Goal: Task Accomplishment & Management: Manage account settings

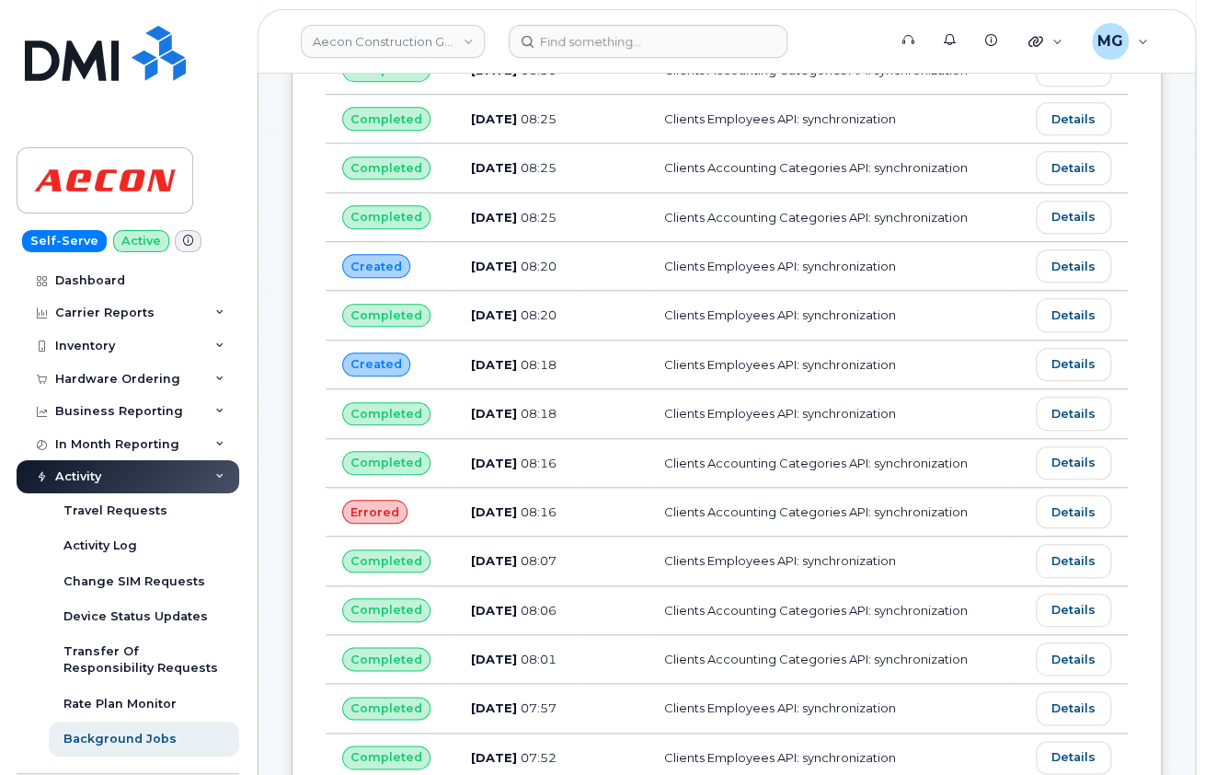
scroll to position [3240, 0]
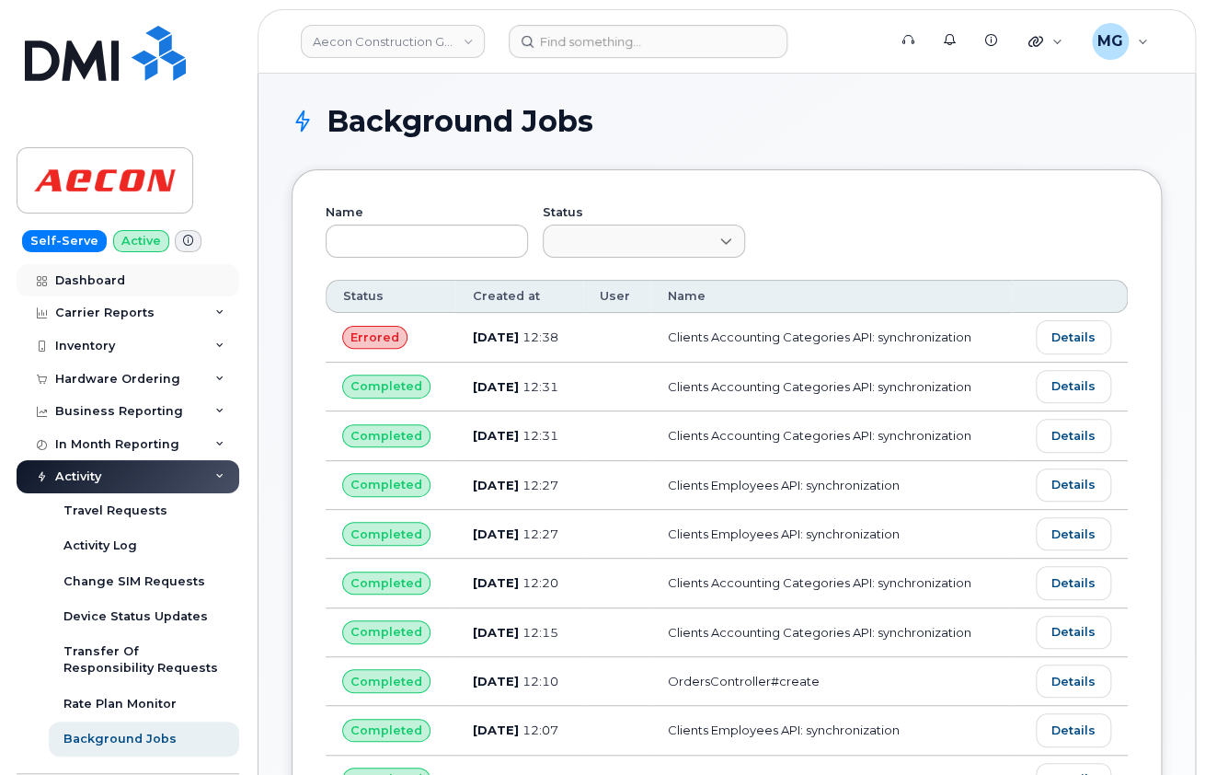
click at [88, 276] on div "Dashboard" at bounding box center [90, 280] width 70 height 15
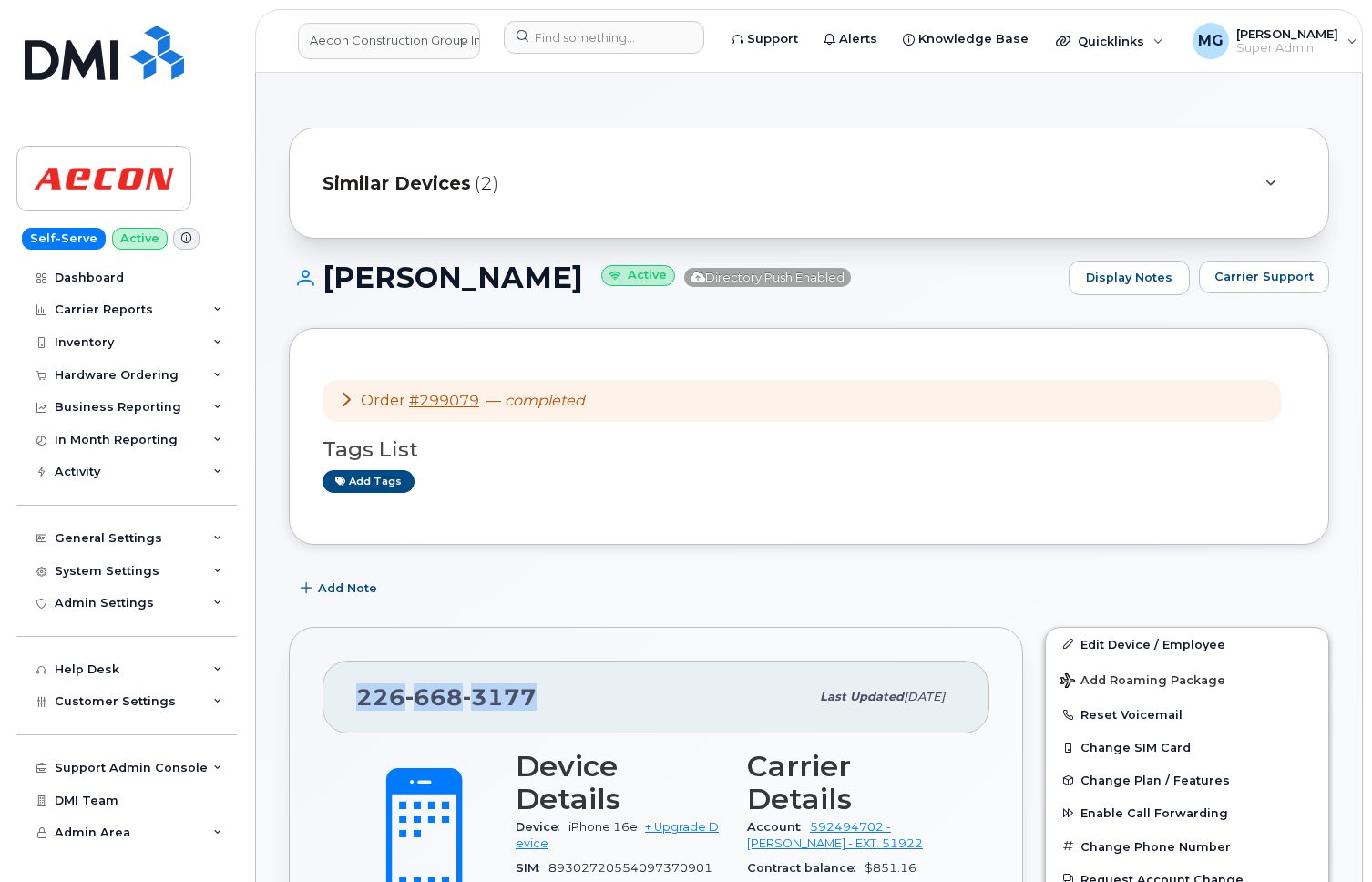
click at [83, 55] on img at bounding box center [104, 53] width 159 height 55
click at [89, 313] on div "Carrier Reports" at bounding box center [103, 309] width 98 height 15
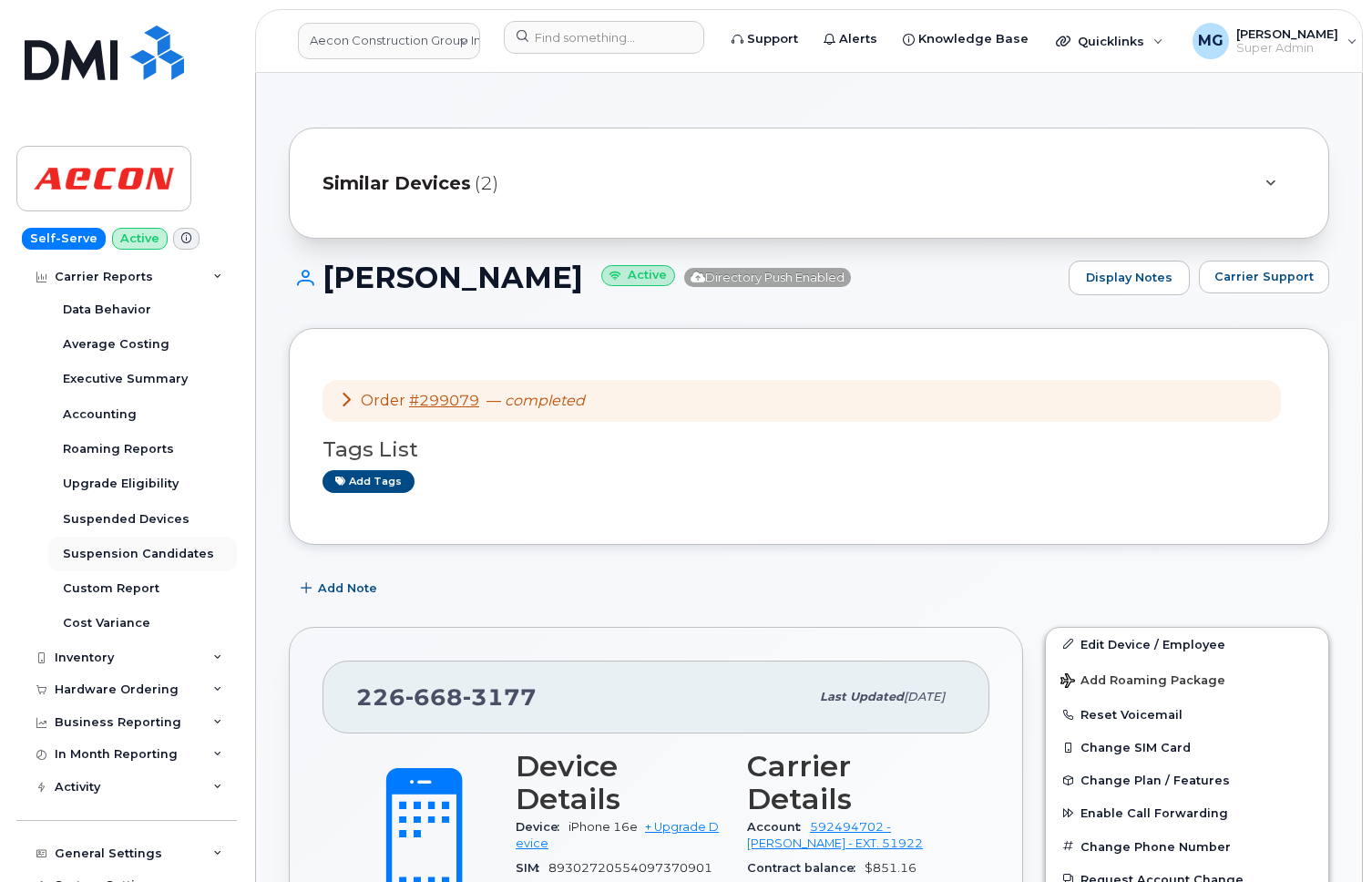
scroll to position [140, 0]
click at [105, 373] on div "Executive Summary" at bounding box center [125, 378] width 125 height 17
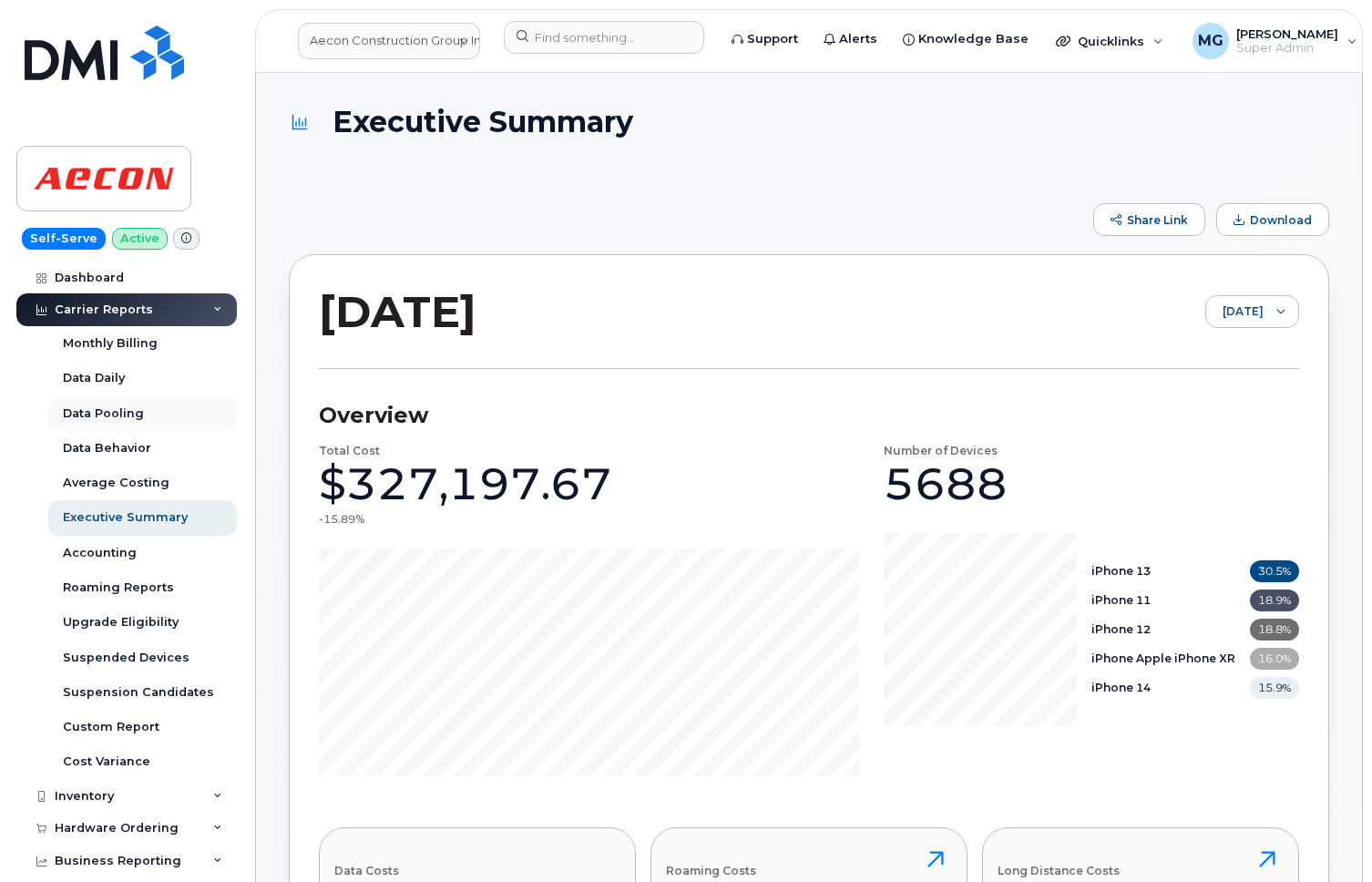
click at [102, 407] on div "Data Pooling" at bounding box center [103, 413] width 81 height 17
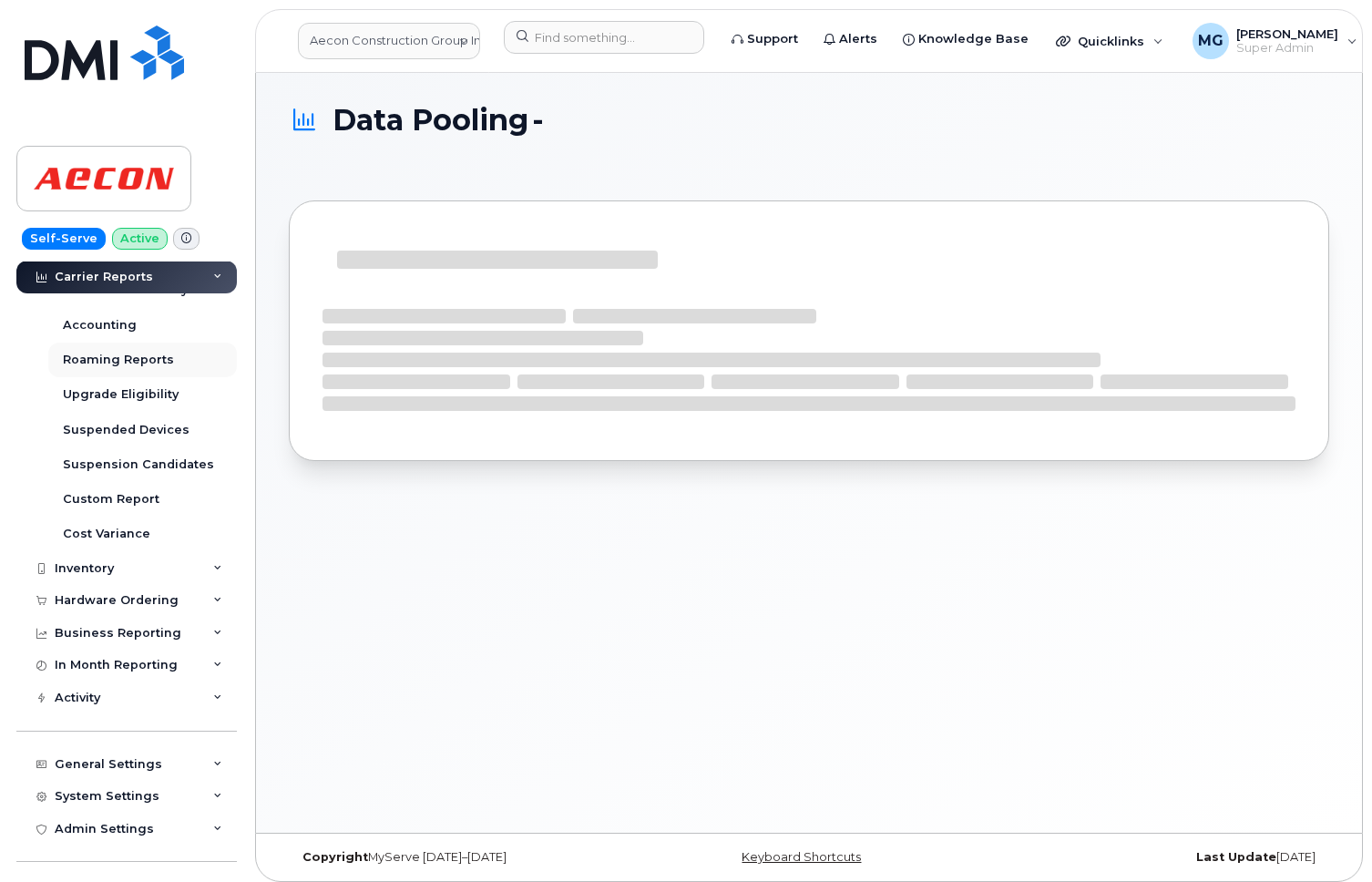
scroll to position [238, 0]
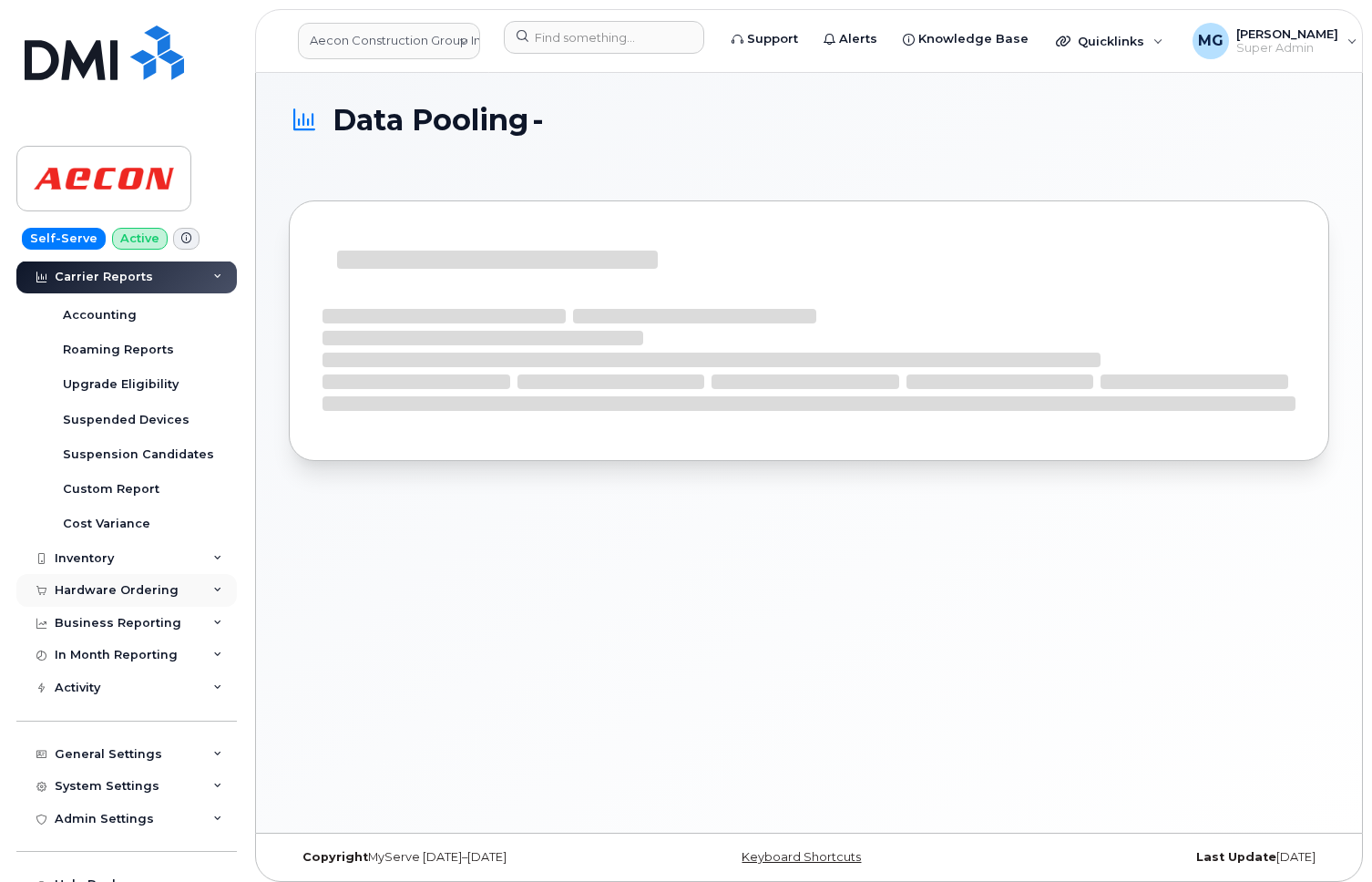
click at [97, 584] on div "Hardware Ordering" at bounding box center [116, 591] width 124 height 15
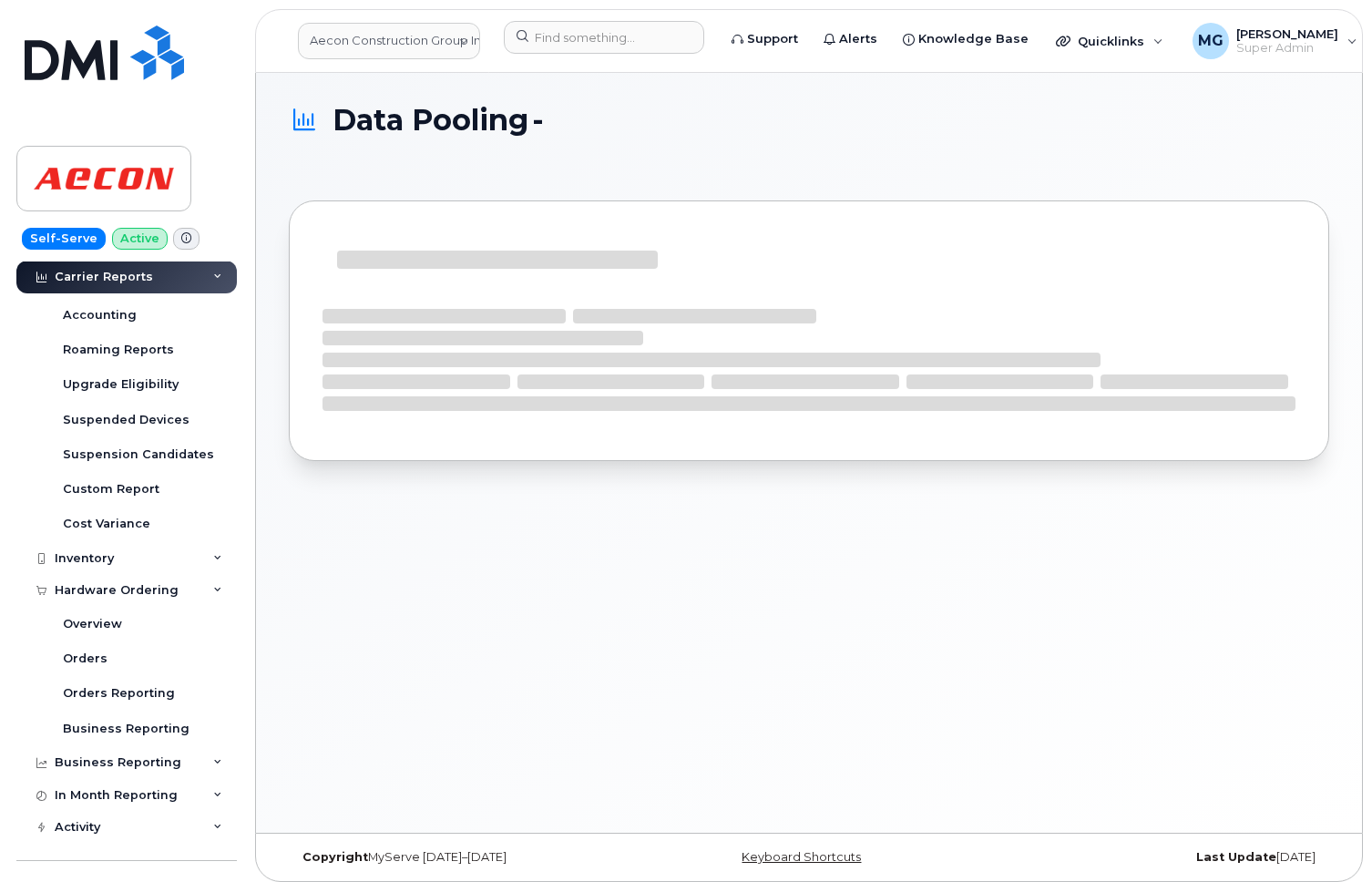
click at [86, 652] on div "Orders" at bounding box center [84, 659] width 45 height 17
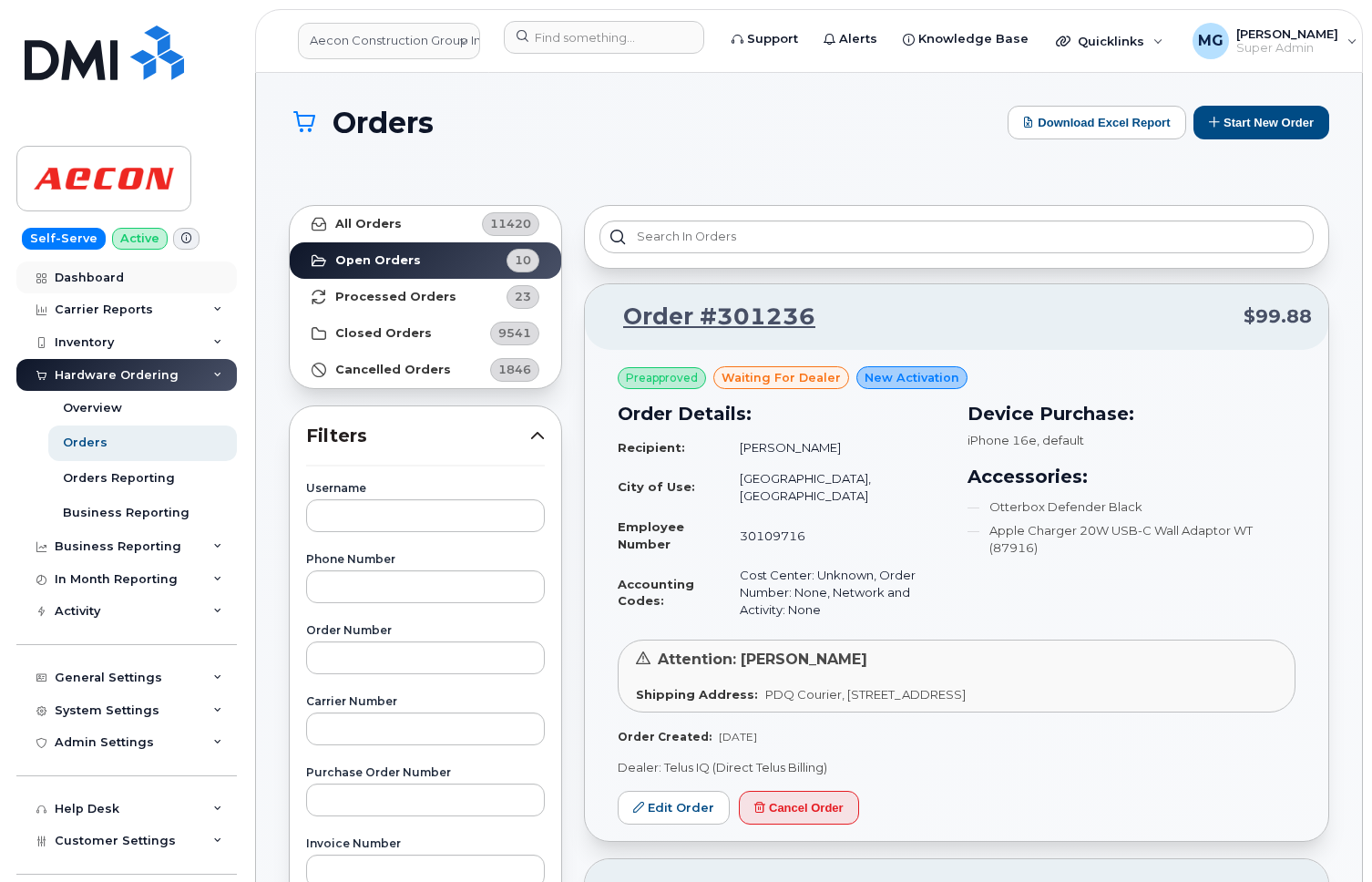
click at [91, 278] on div "Dashboard" at bounding box center [89, 277] width 69 height 15
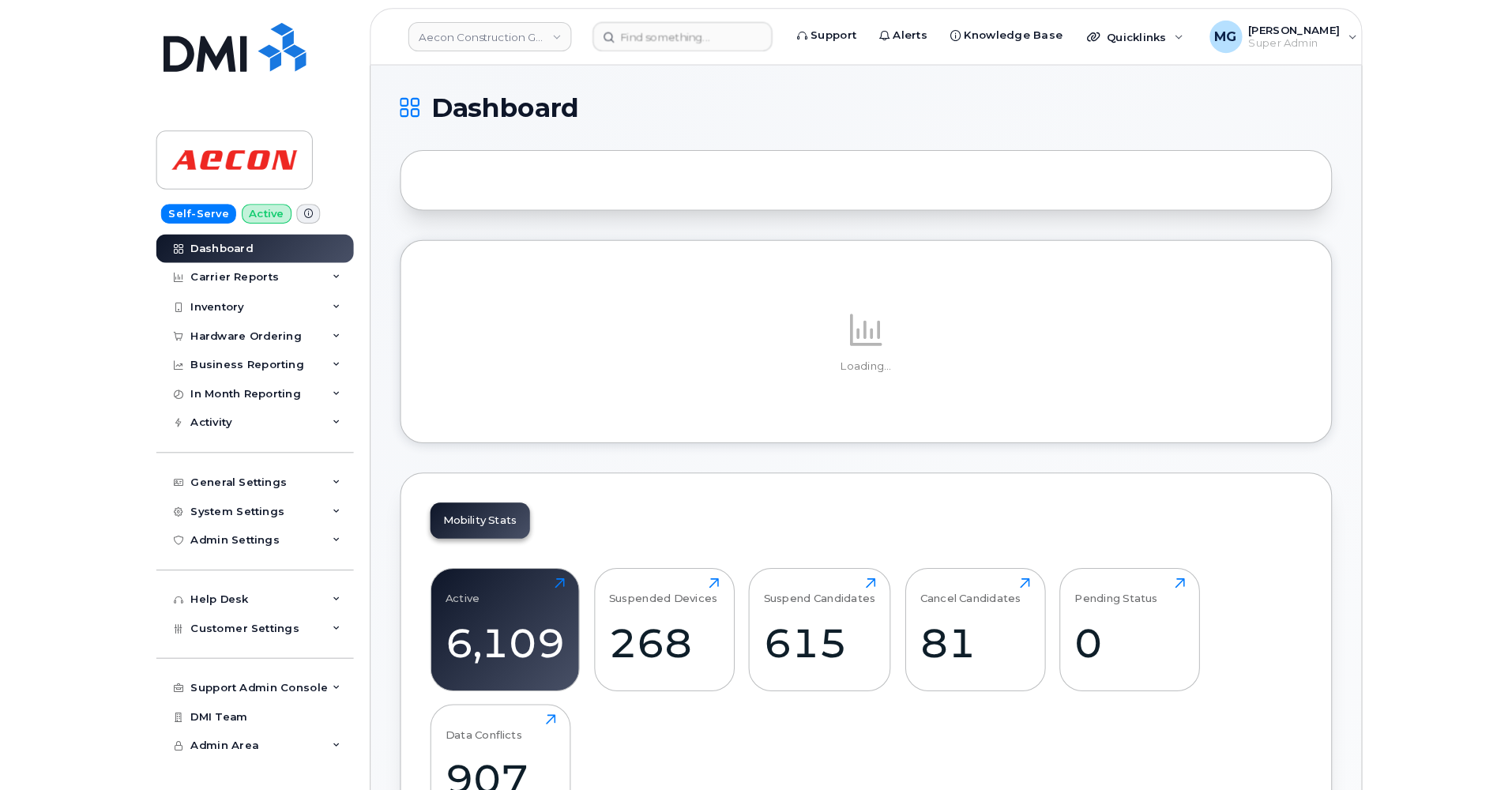
scroll to position [0, 1]
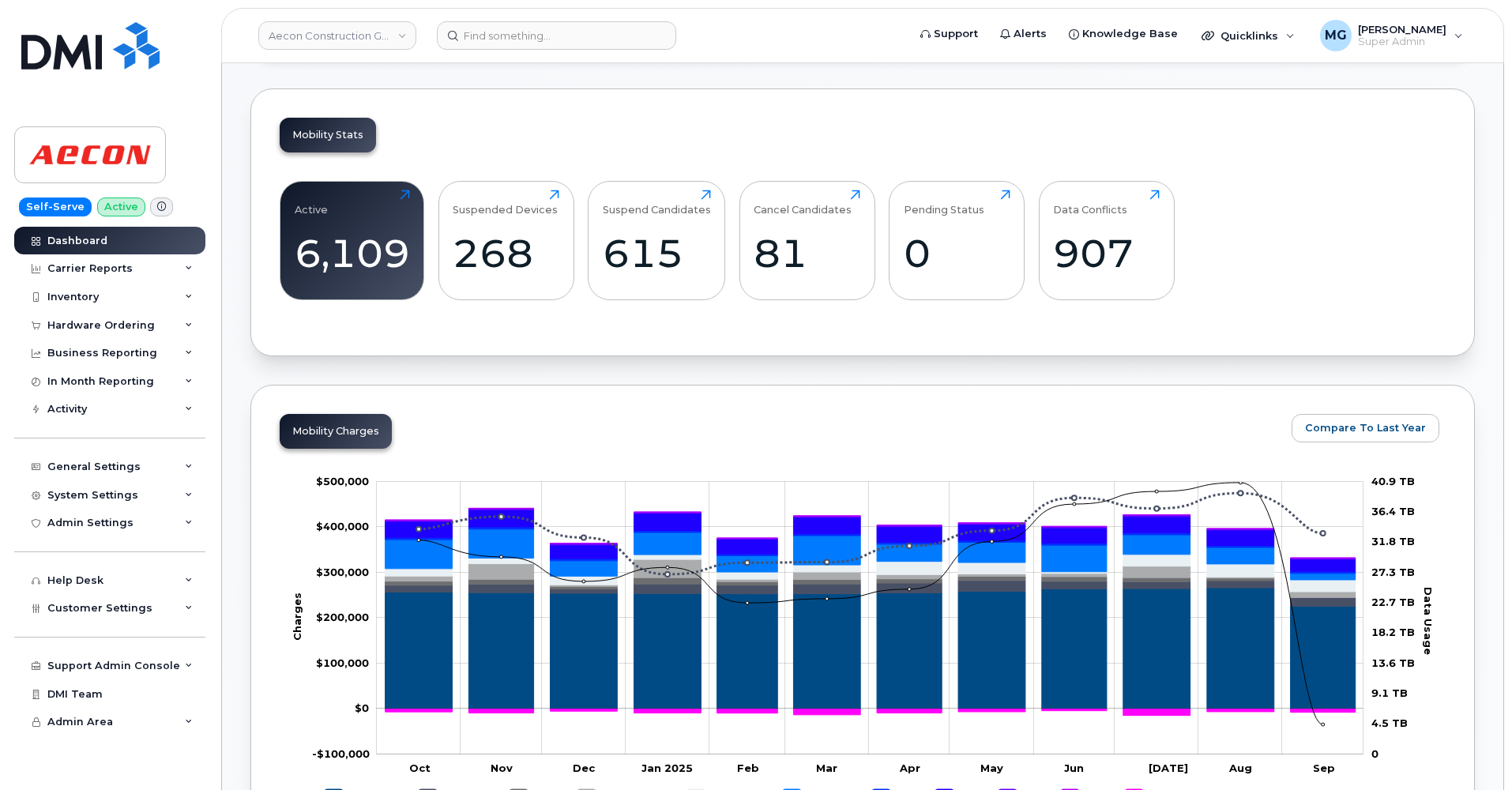
scroll to position [410, 0]
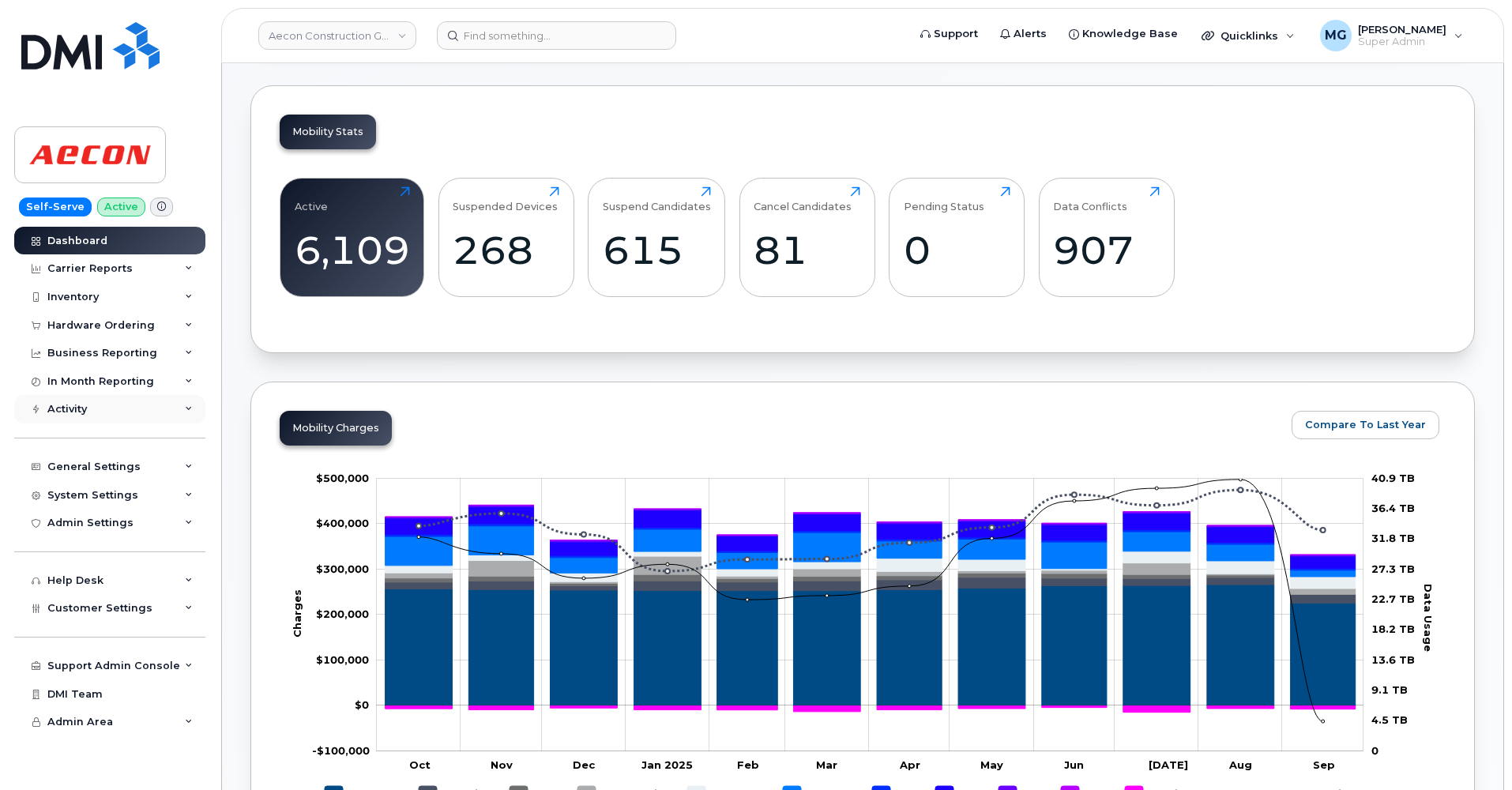
click at [111, 403] on div "Activity" at bounding box center [110, 409] width 191 height 28
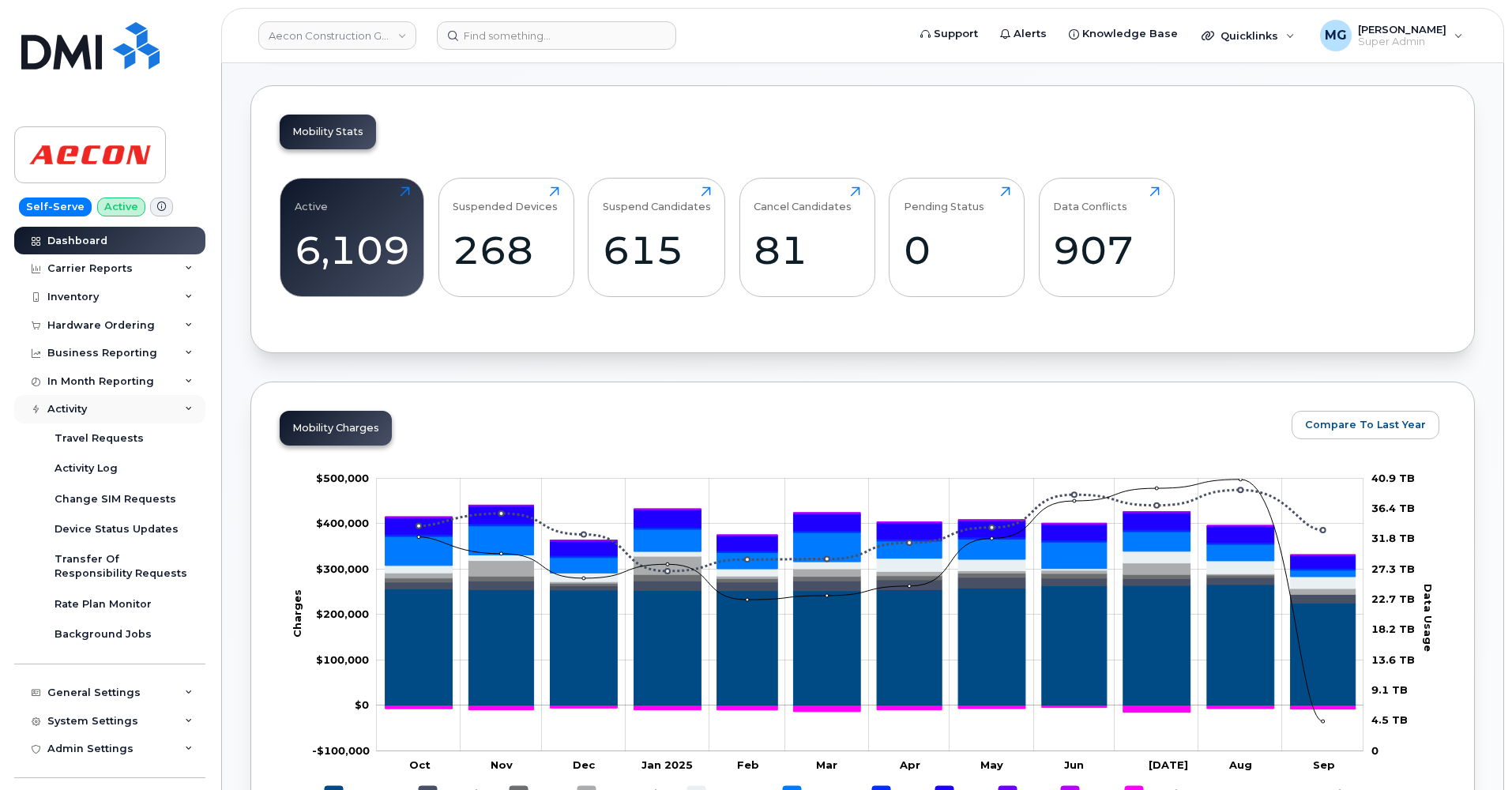
click at [104, 404] on div "Activity" at bounding box center [110, 409] width 191 height 28
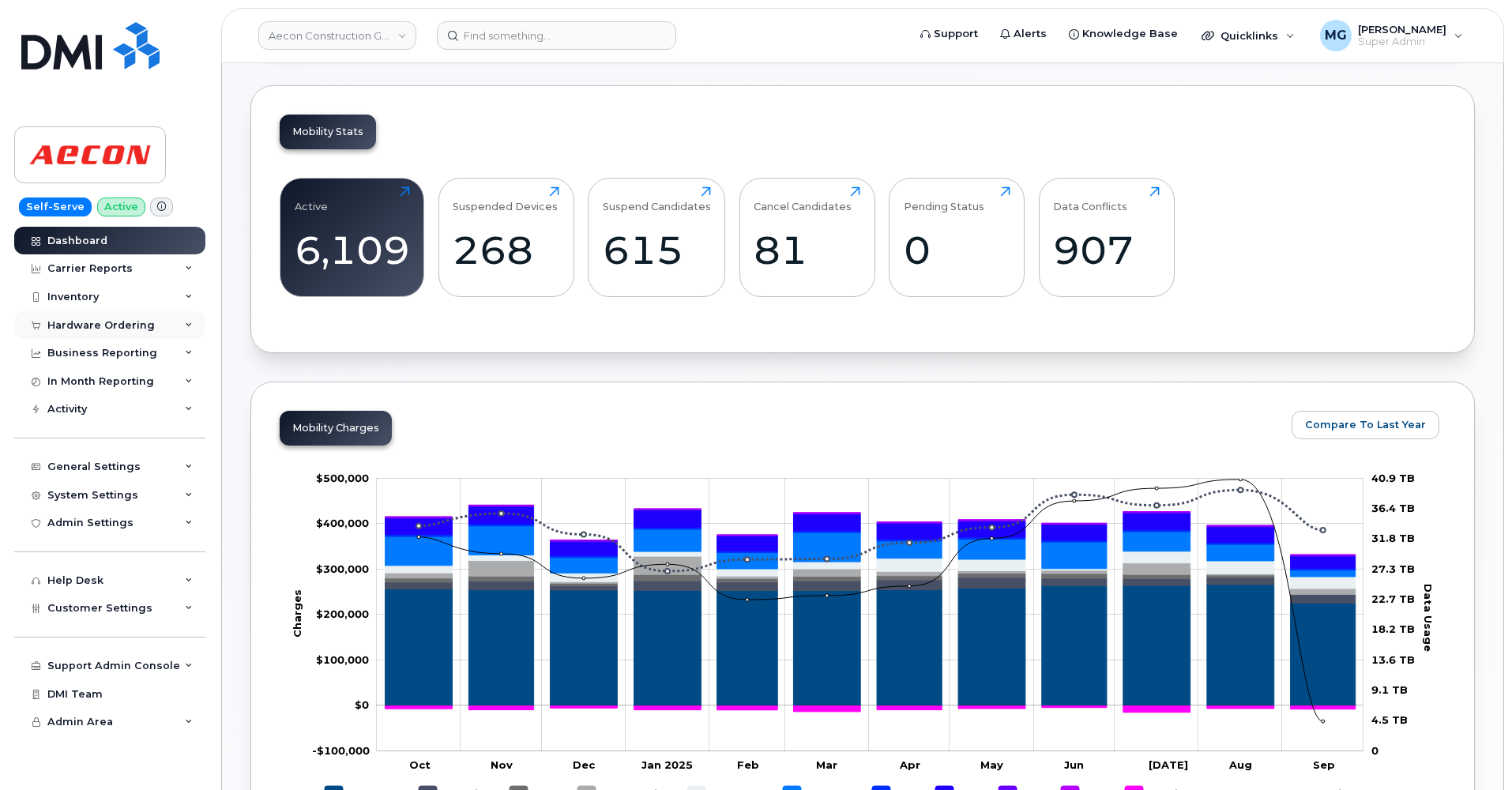
click at [113, 319] on div "Hardware Ordering" at bounding box center [100, 325] width 107 height 13
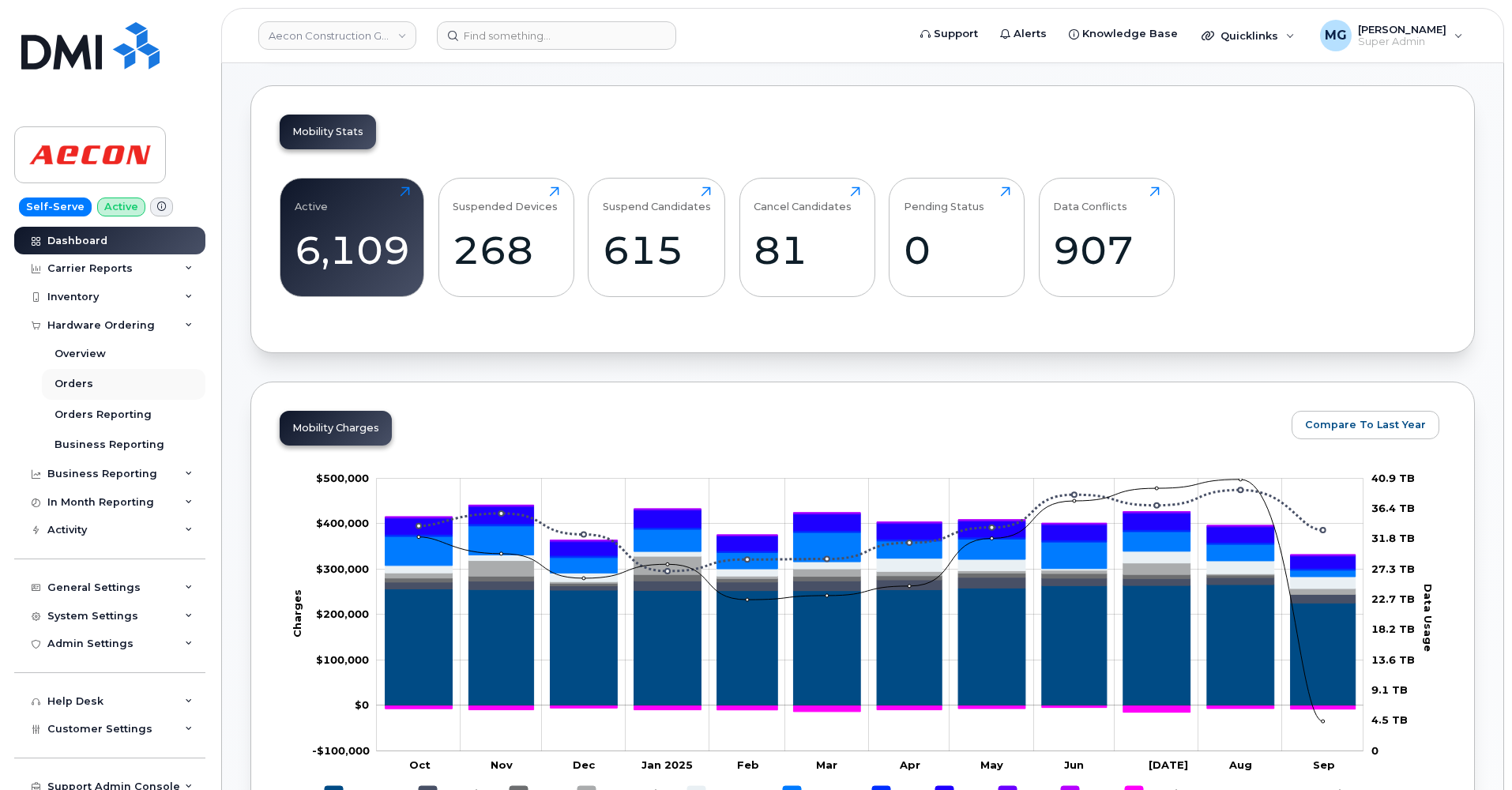
click at [74, 380] on div "Orders" at bounding box center [73, 384] width 39 height 15
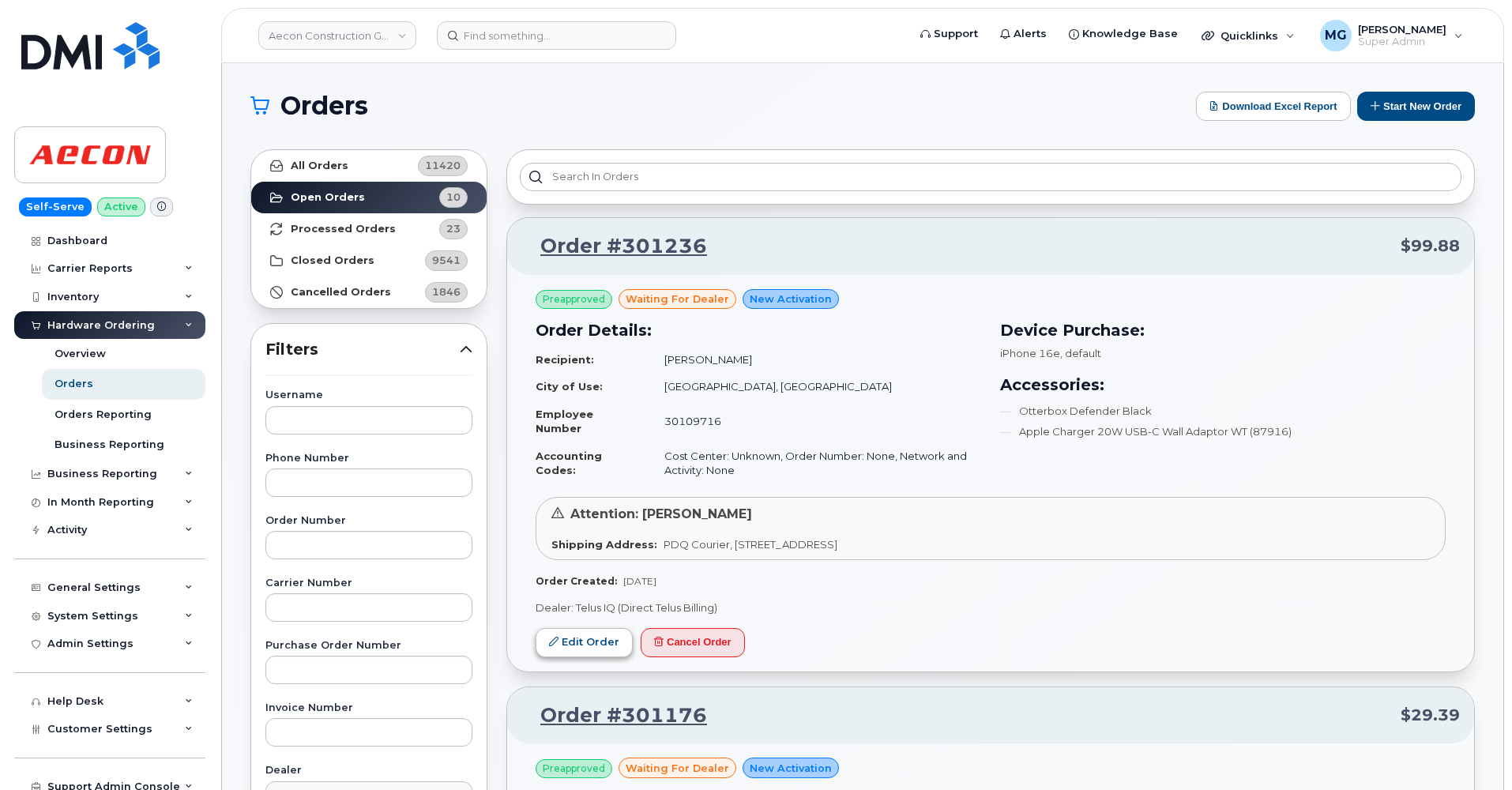
click at [572, 635] on link "Edit Order" at bounding box center [584, 642] width 97 height 29
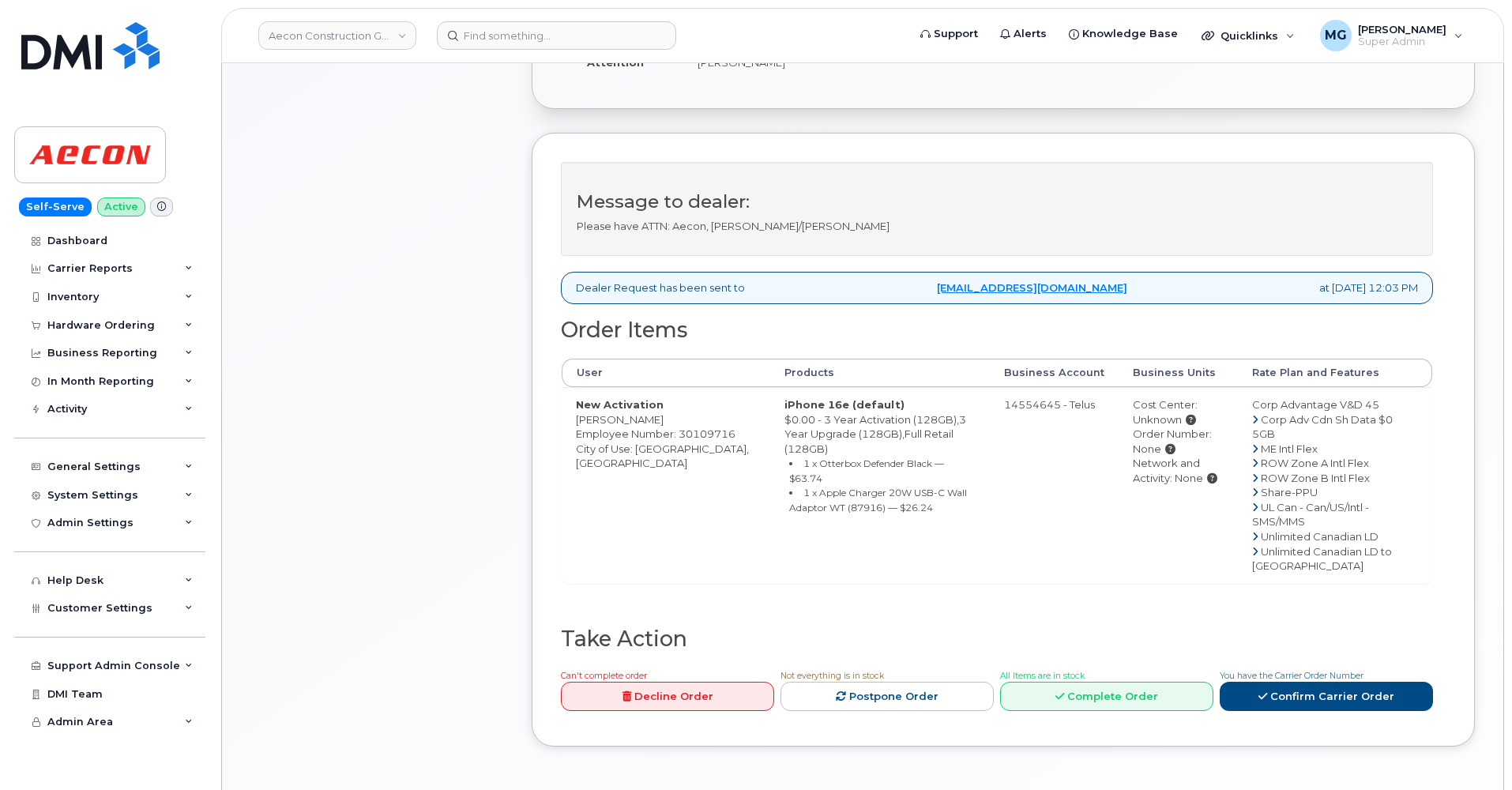
scroll to position [409, 0]
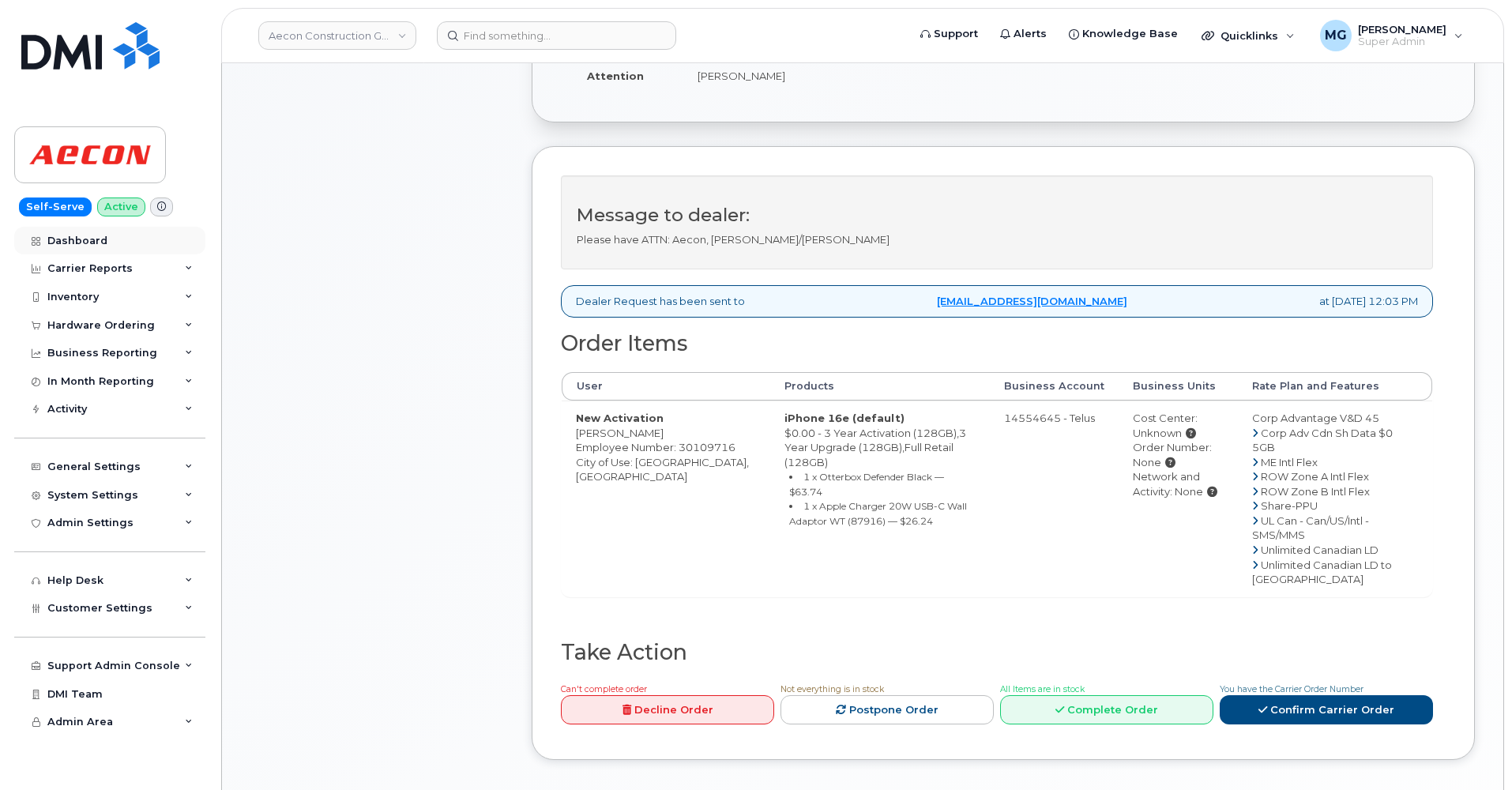
click at [82, 241] on div "Dashboard" at bounding box center [77, 240] width 60 height 13
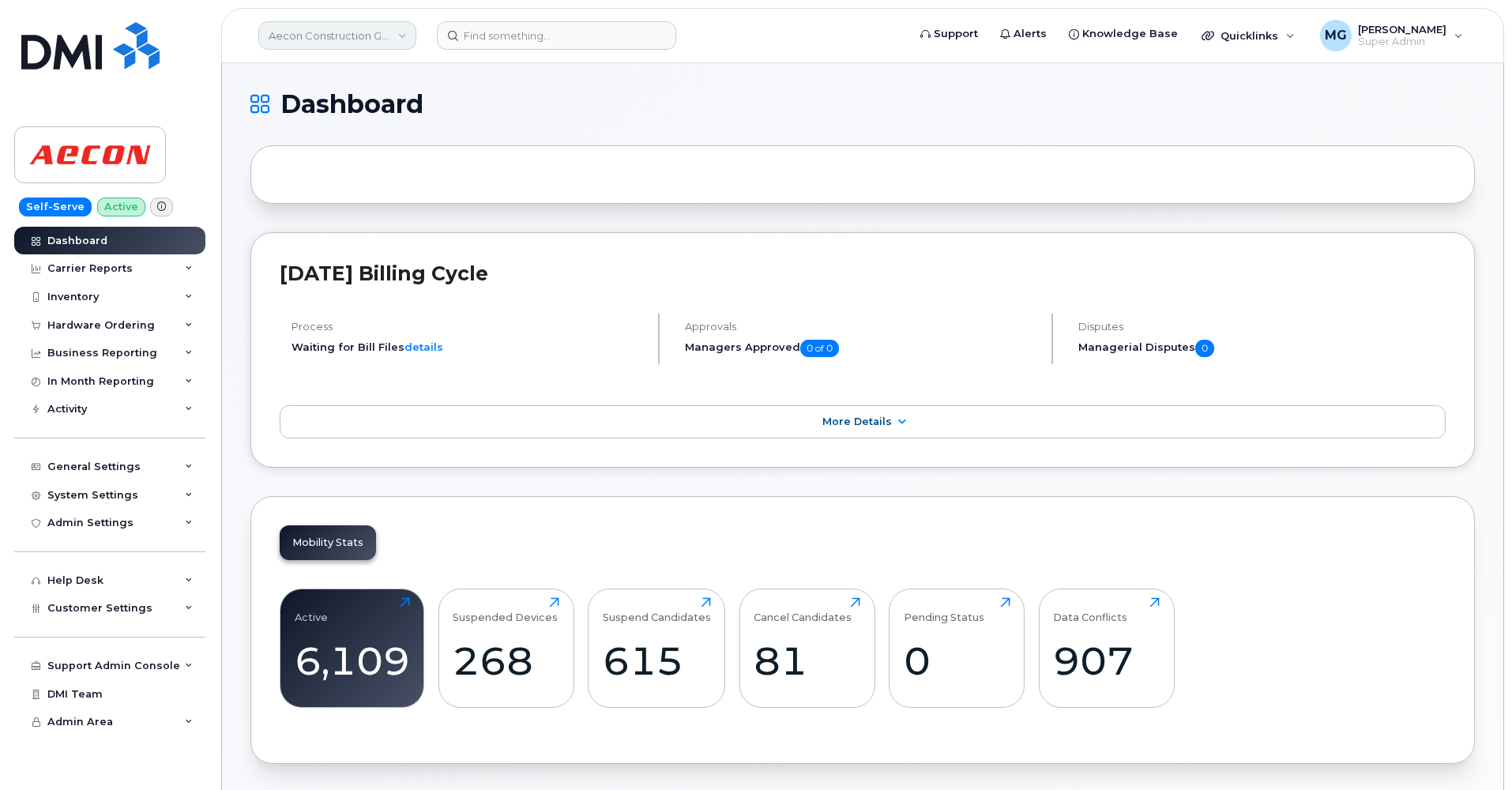
click at [393, 28] on link "Aecon Construction Group Inc" at bounding box center [337, 35] width 158 height 28
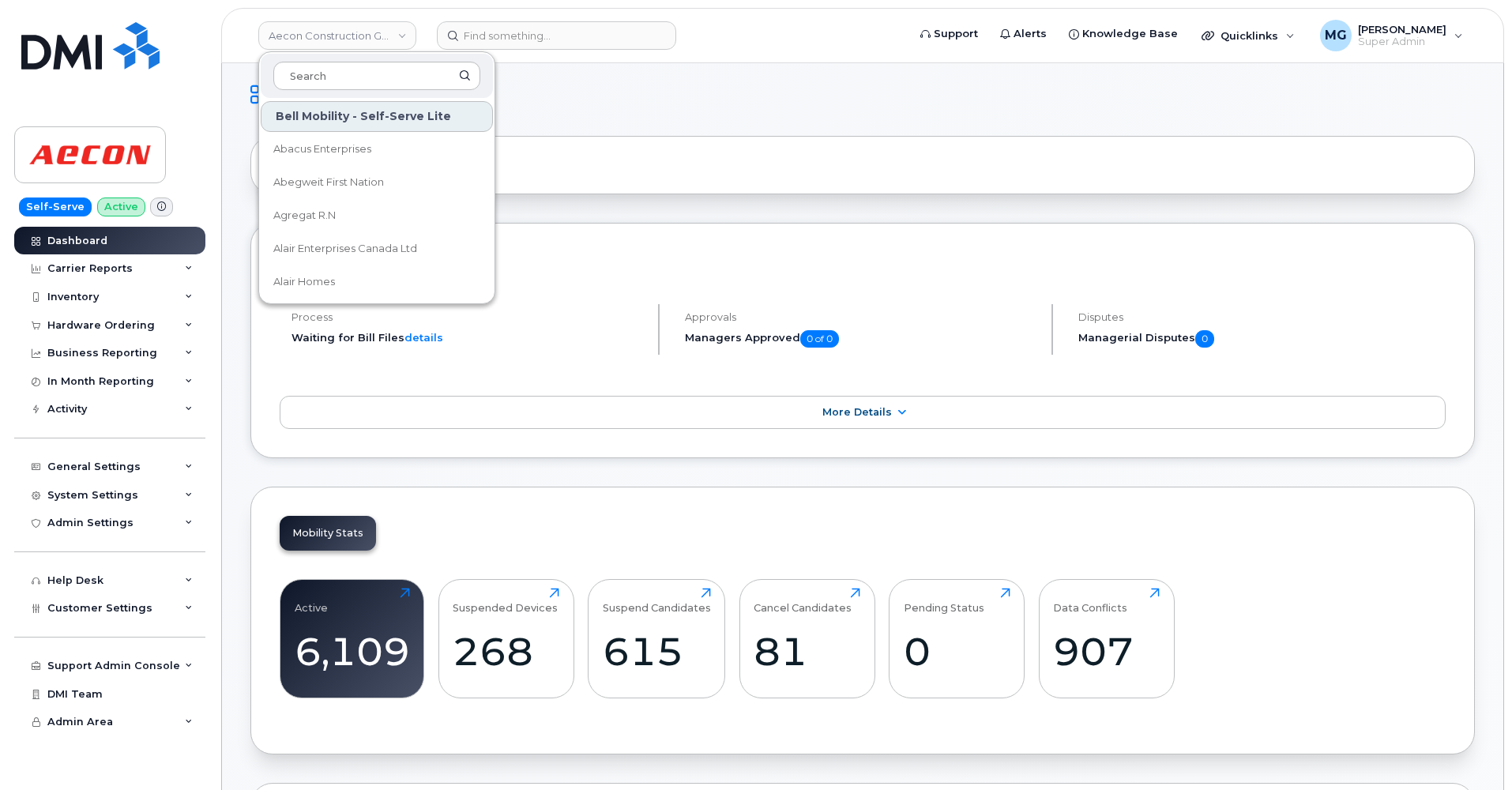
scroll to position [10, 0]
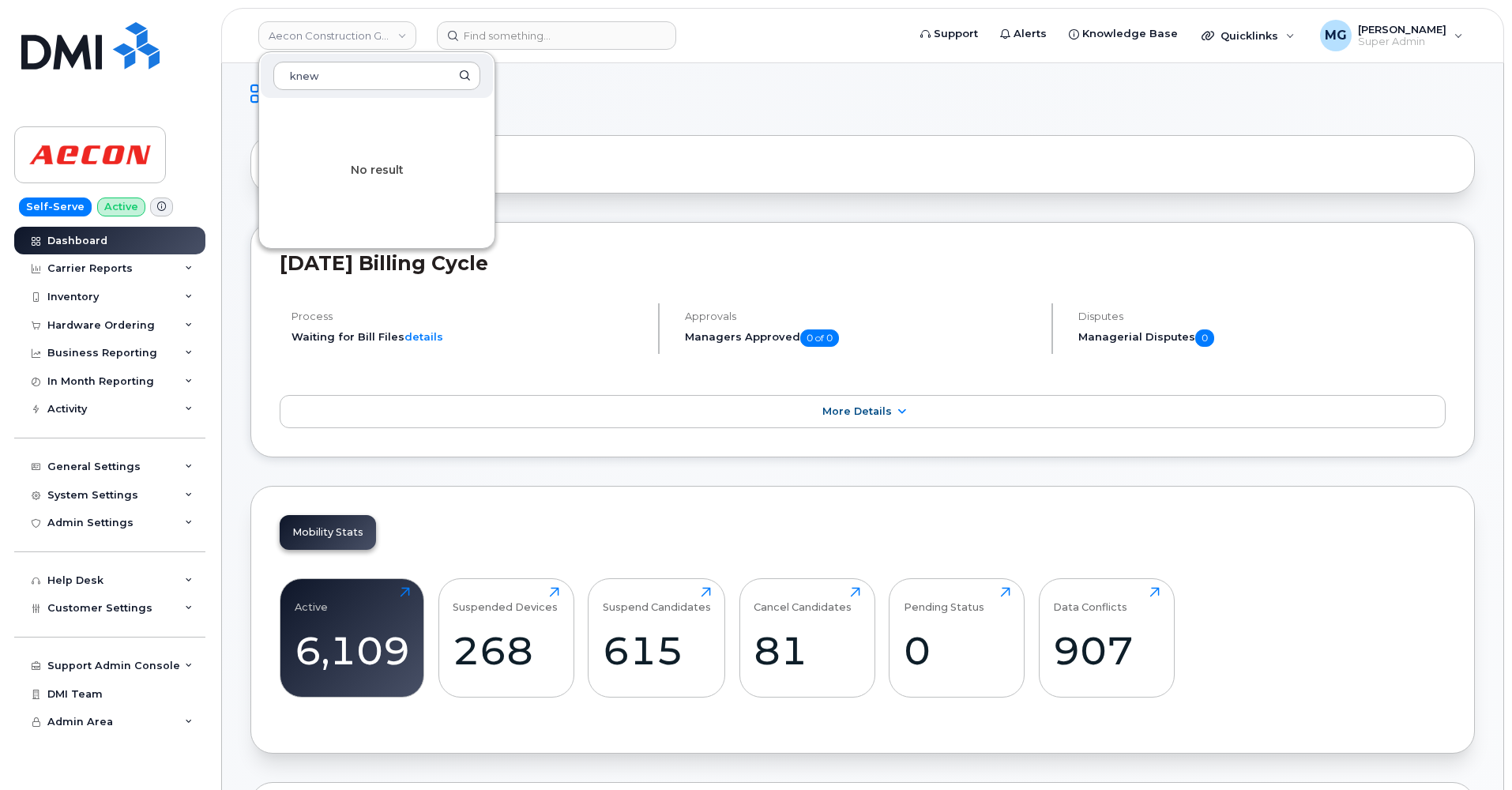
click at [320, 184] on div "No result" at bounding box center [377, 171] width 235 height 143
click at [311, 80] on input "knew" at bounding box center [376, 76] width 207 height 28
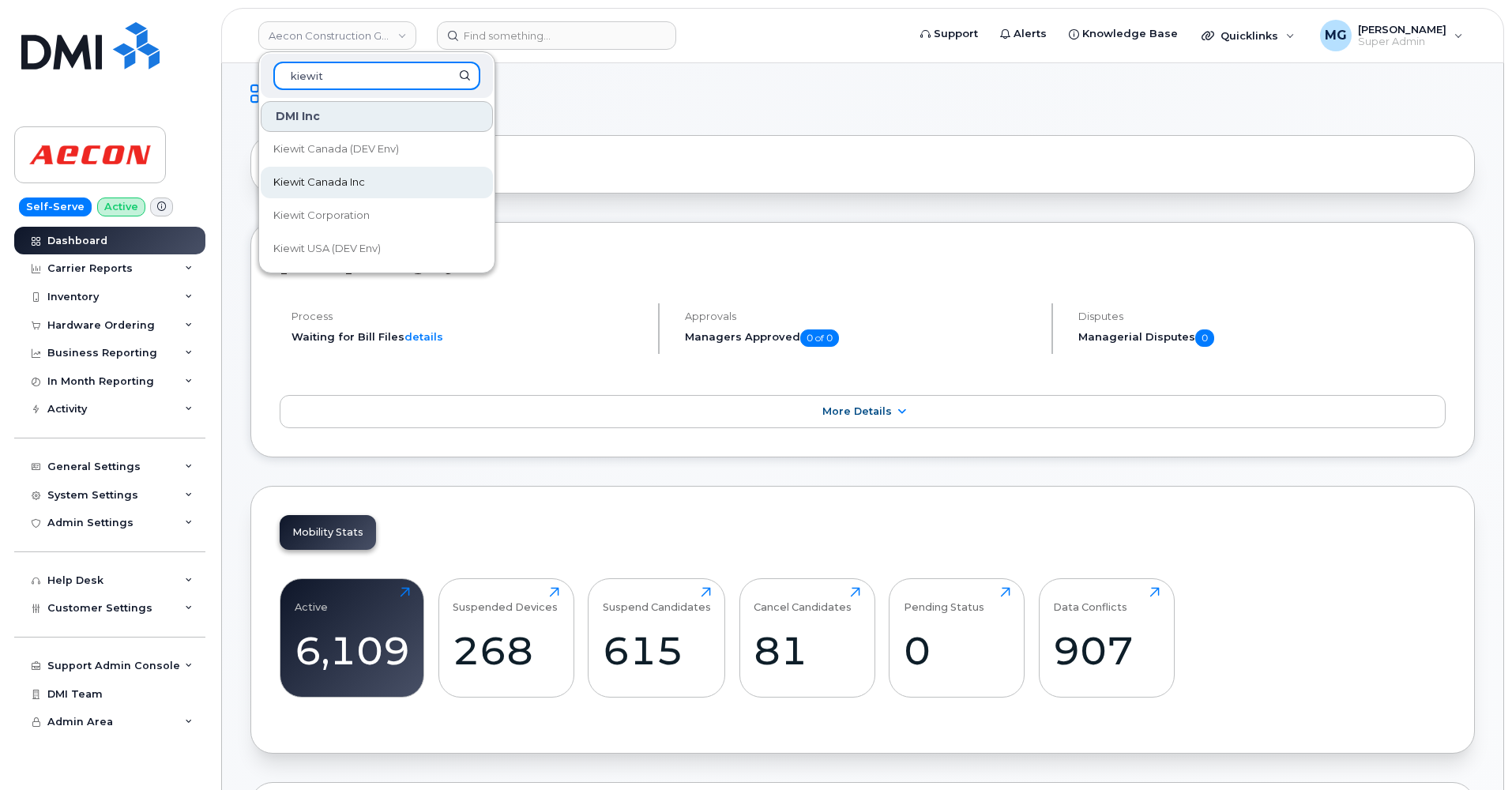
type input "kiewit"
click at [304, 184] on span "Kiewit Canada Inc" at bounding box center [319, 182] width 92 height 15
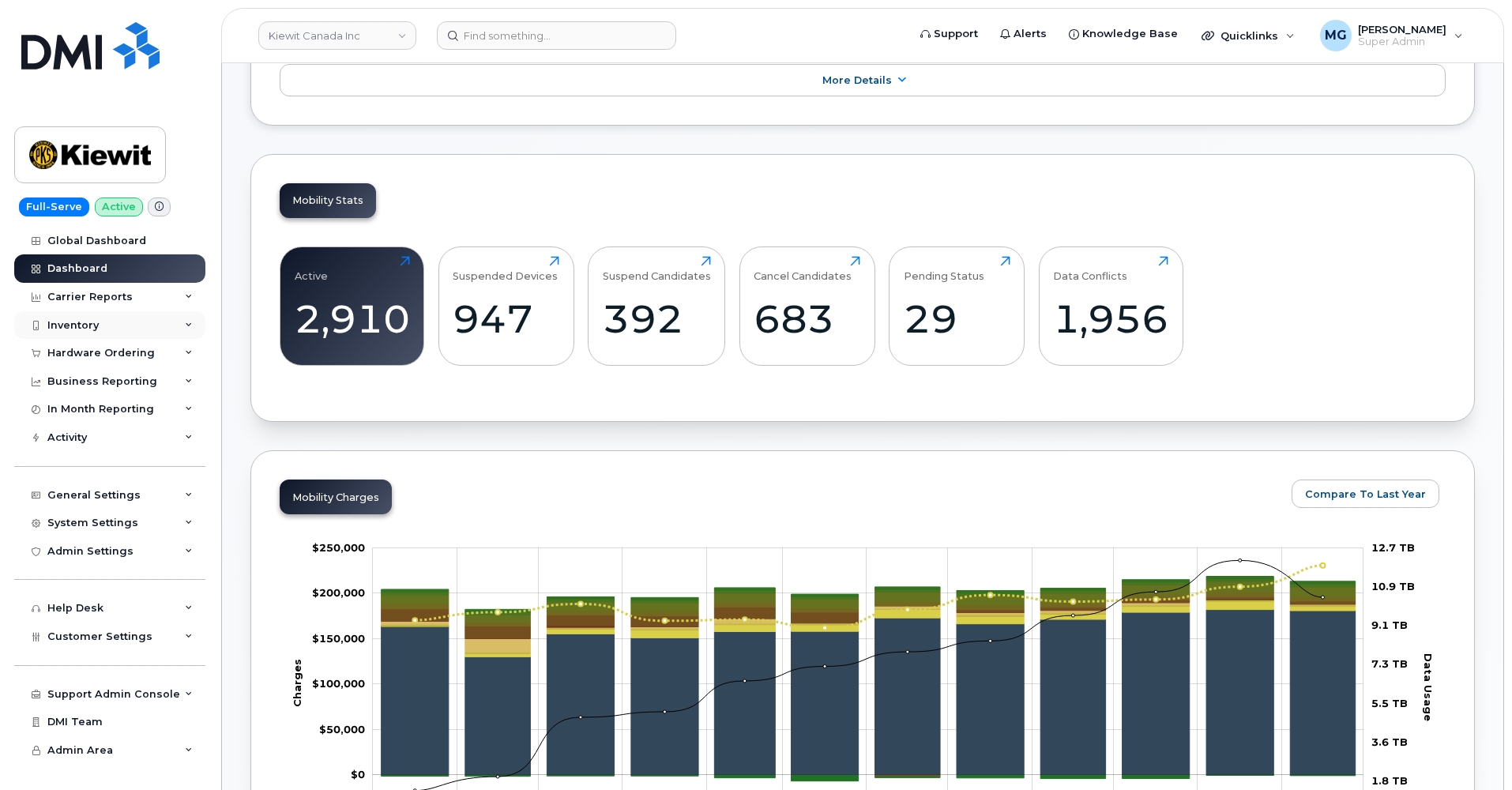
scroll to position [398, 0]
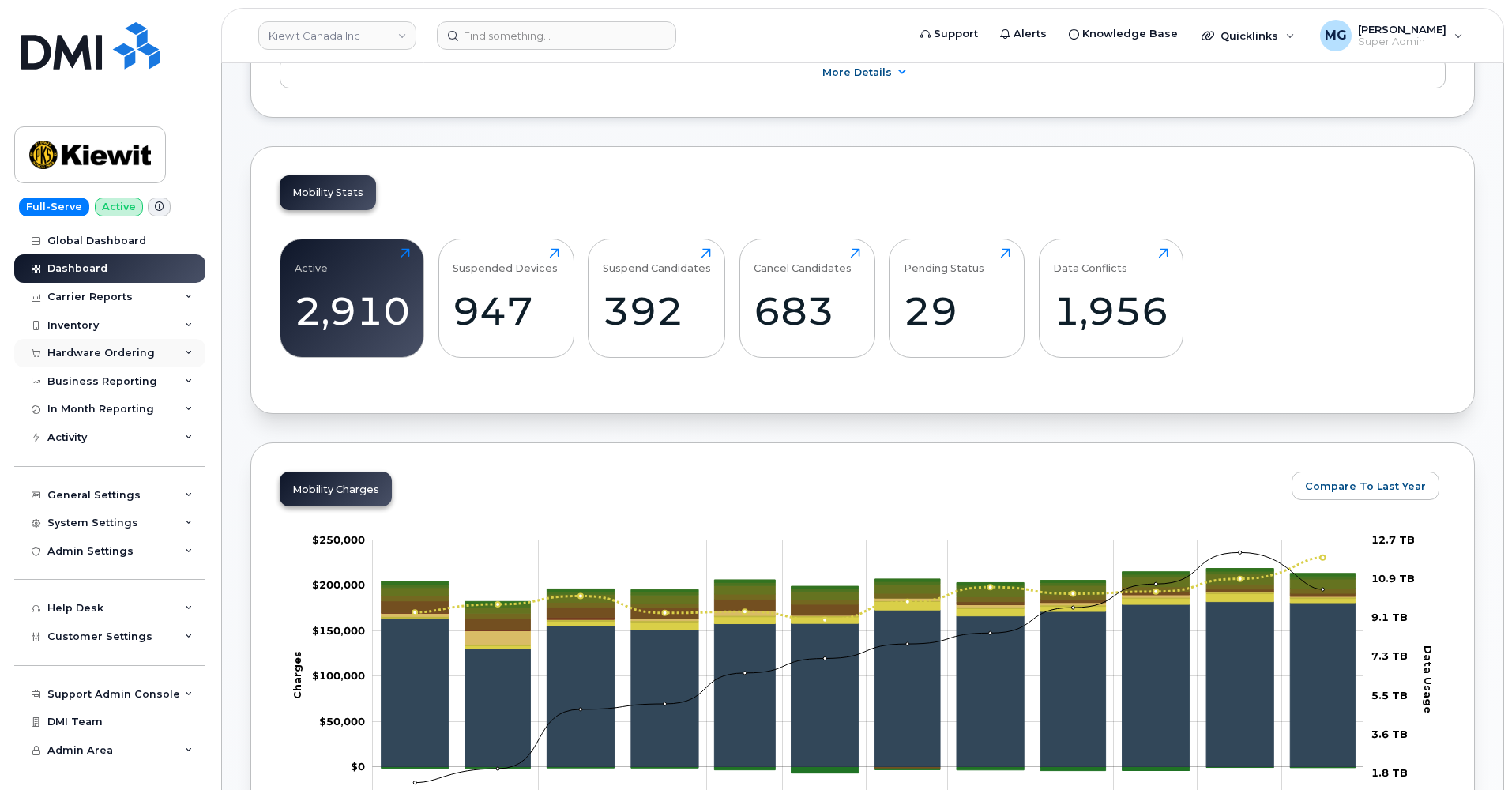
click at [102, 350] on div "Hardware Ordering" at bounding box center [100, 353] width 107 height 13
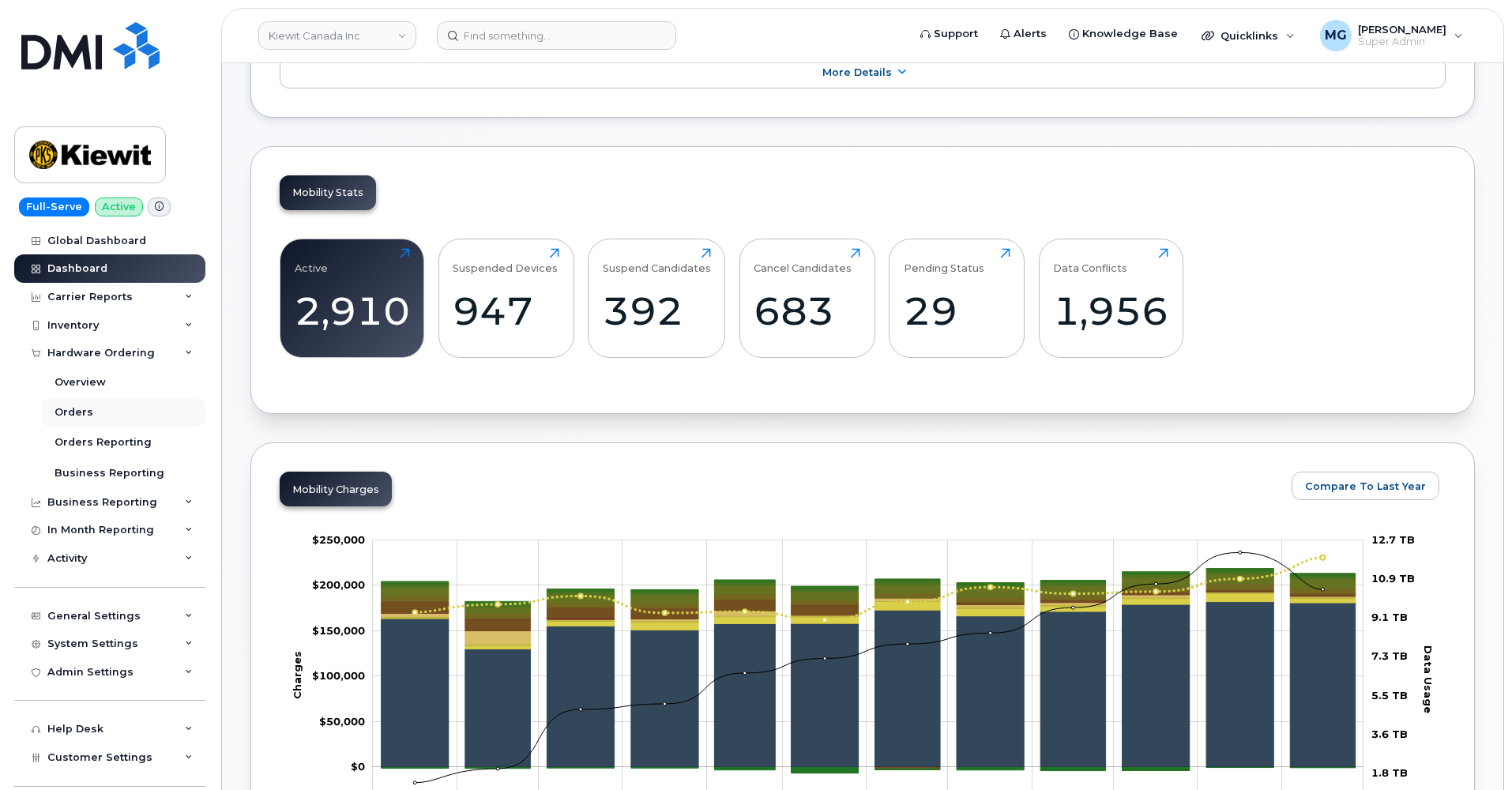
click at [78, 410] on div "Orders" at bounding box center [73, 412] width 39 height 15
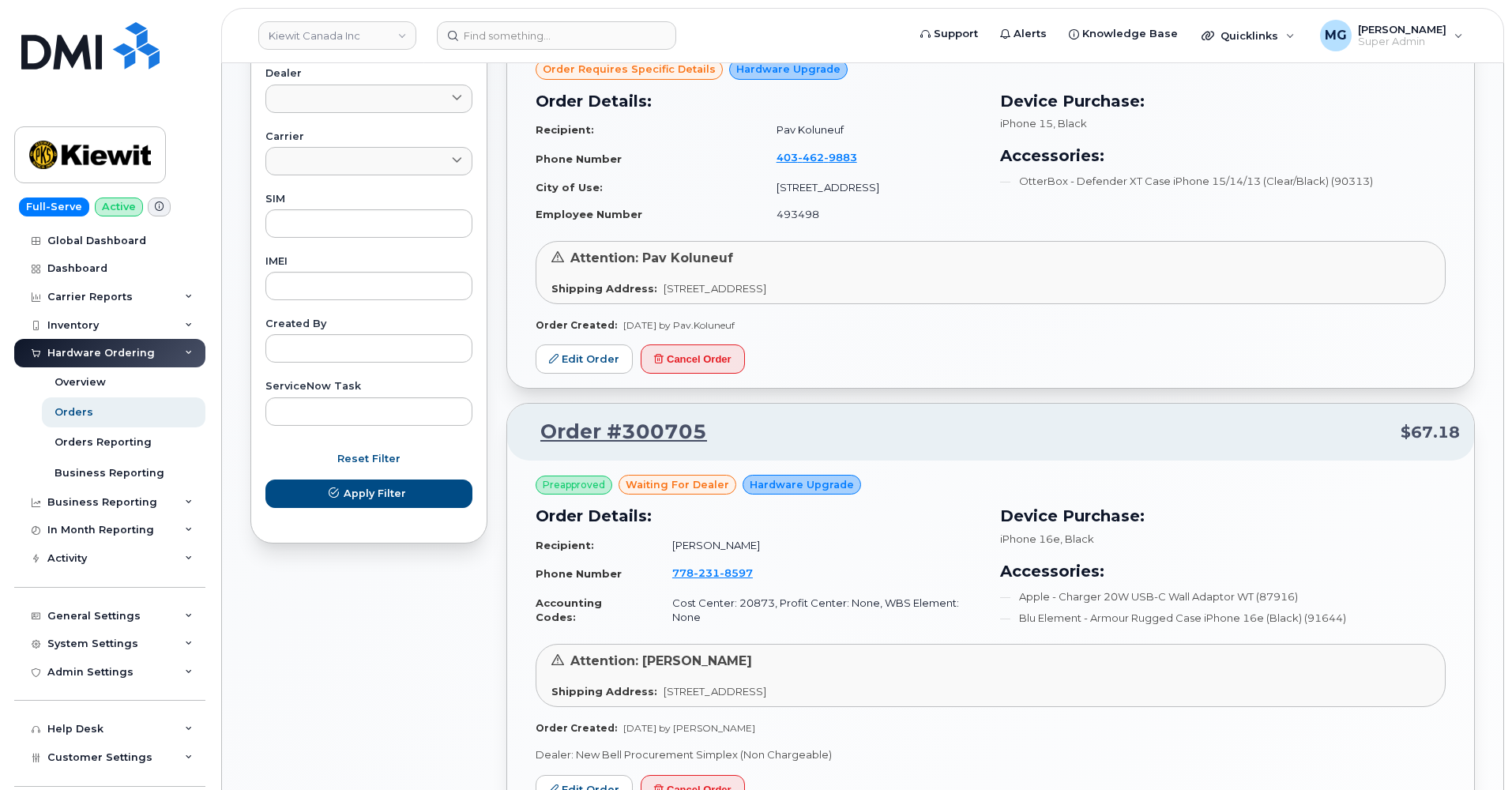
scroll to position [696, 0]
click at [386, 39] on link "Kiewit Canada Inc" at bounding box center [337, 35] width 158 height 28
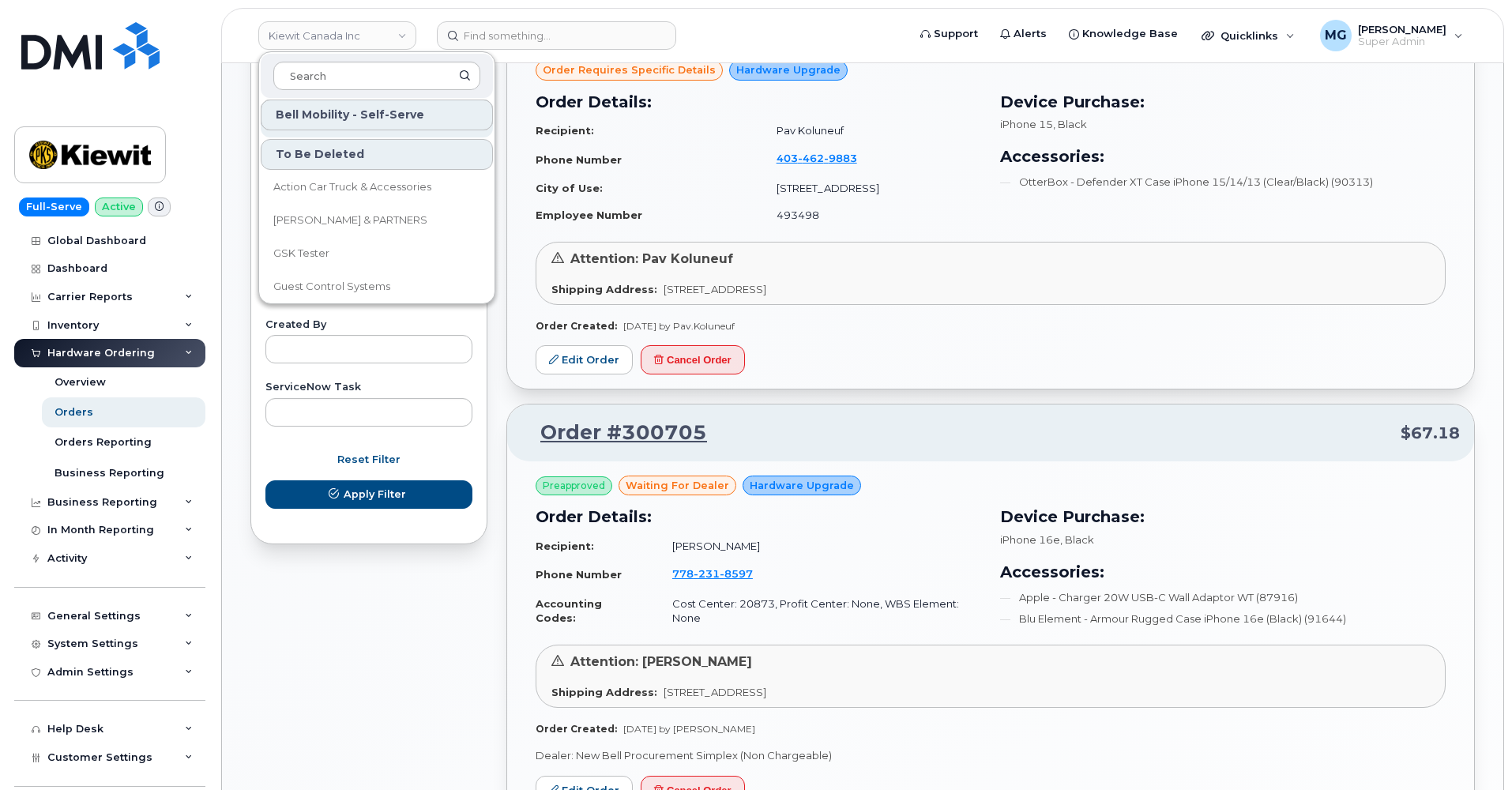
scroll to position [19638, 0]
